Goal: Transaction & Acquisition: Purchase product/service

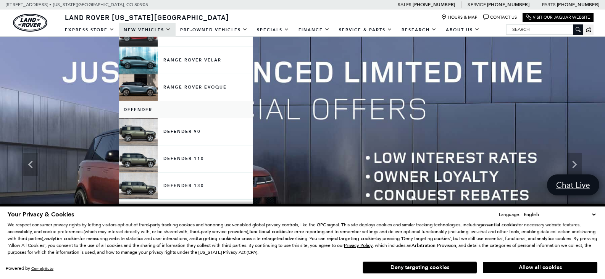
scroll to position [153, 0]
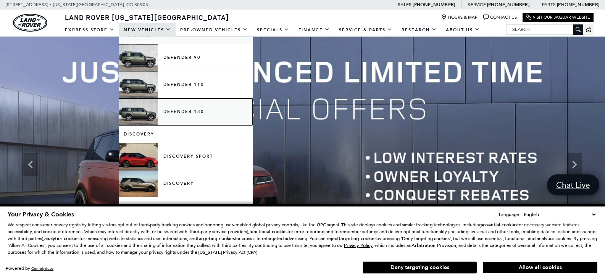
click at [186, 105] on link "Defender 130" at bounding box center [186, 111] width 134 height 27
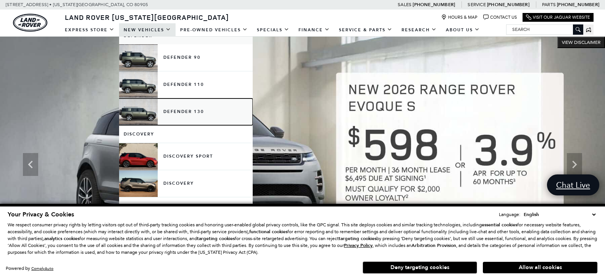
click at [184, 112] on link "Defender 130" at bounding box center [186, 111] width 134 height 27
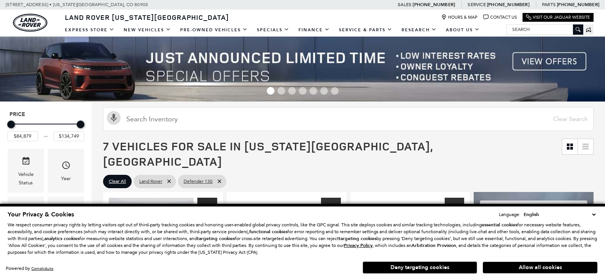
click at [547, 268] on button "Allow all cookies" at bounding box center [540, 267] width 115 height 11
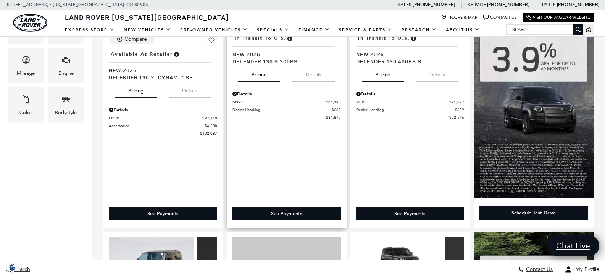
scroll to position [229, 0]
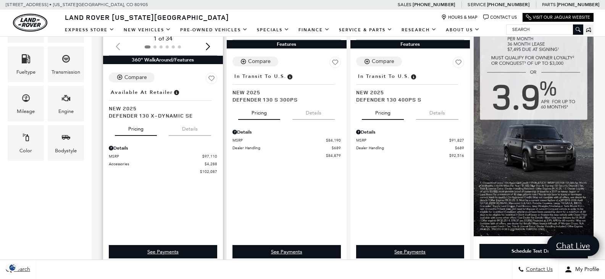
click at [173, 123] on button "Details" at bounding box center [190, 127] width 42 height 17
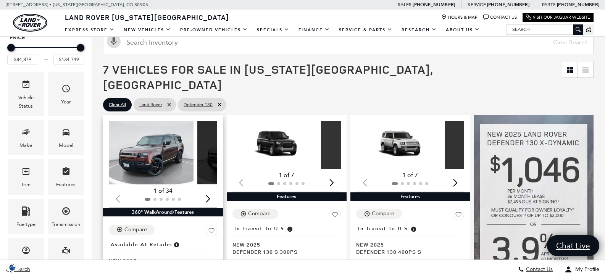
scroll to position [76, 0]
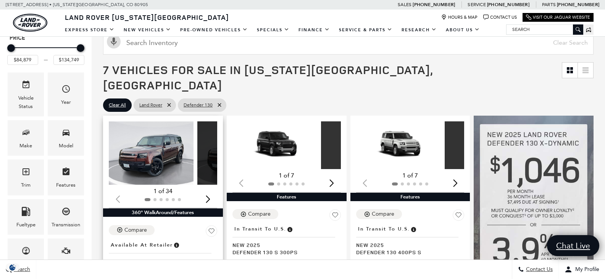
click at [164, 140] on img "1 / 2" at bounding box center [151, 153] width 85 height 64
